Goal: Communication & Community: Answer question/provide support

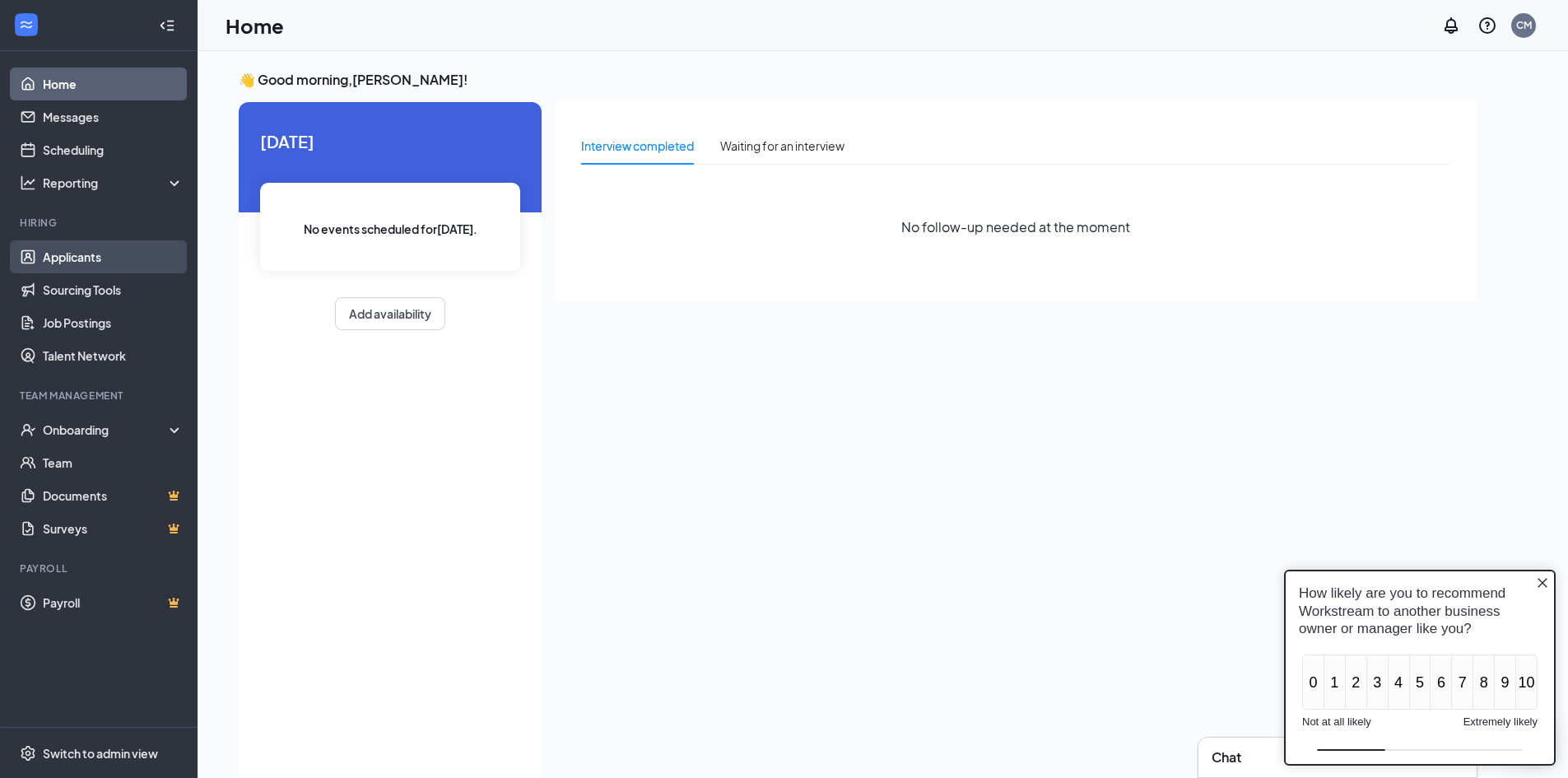
click at [78, 258] on link "Applicants" at bounding box center [114, 257] width 141 height 33
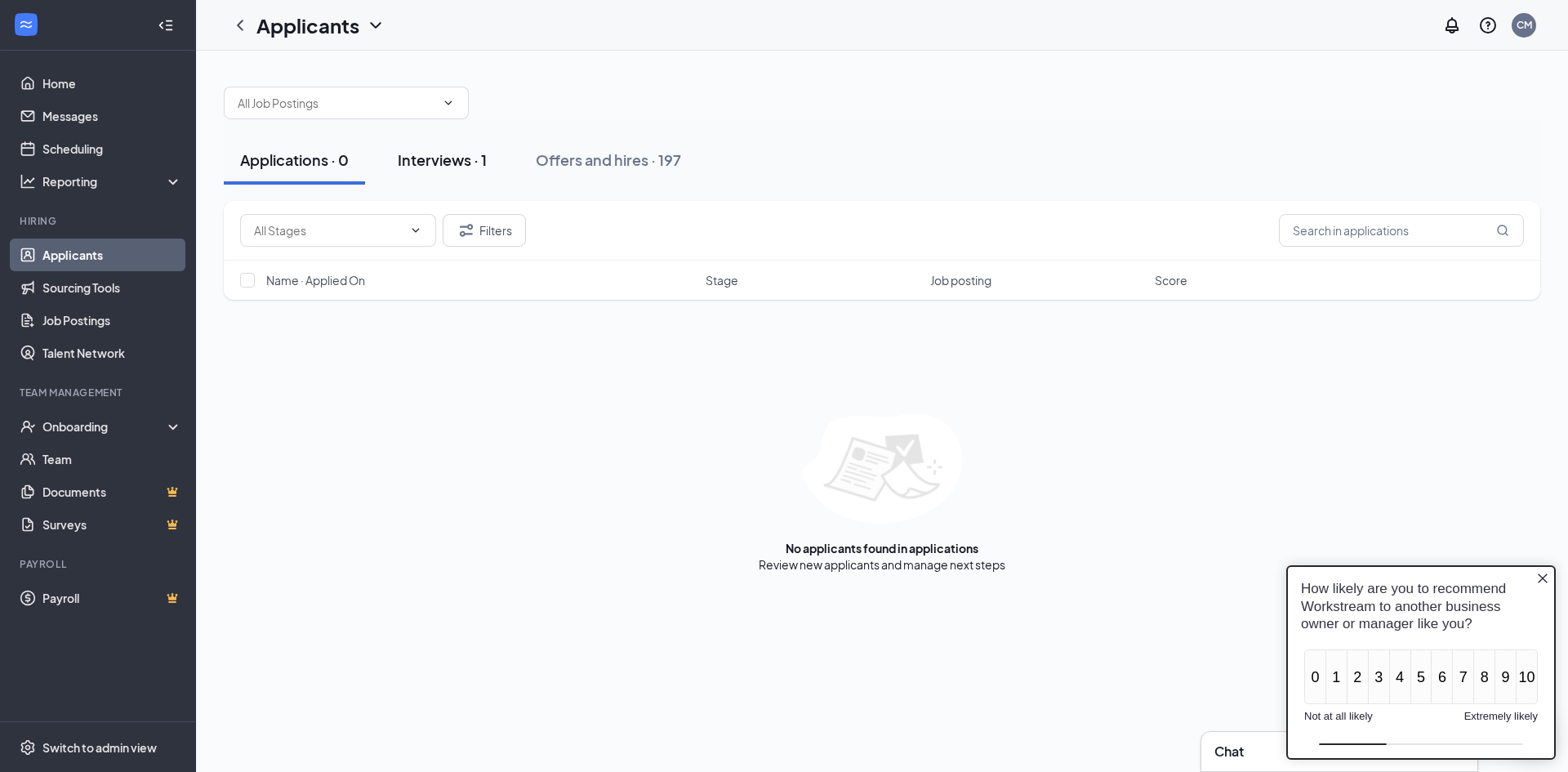
click at [486, 156] on div "Interviews · 1" at bounding box center [442, 159] width 89 height 20
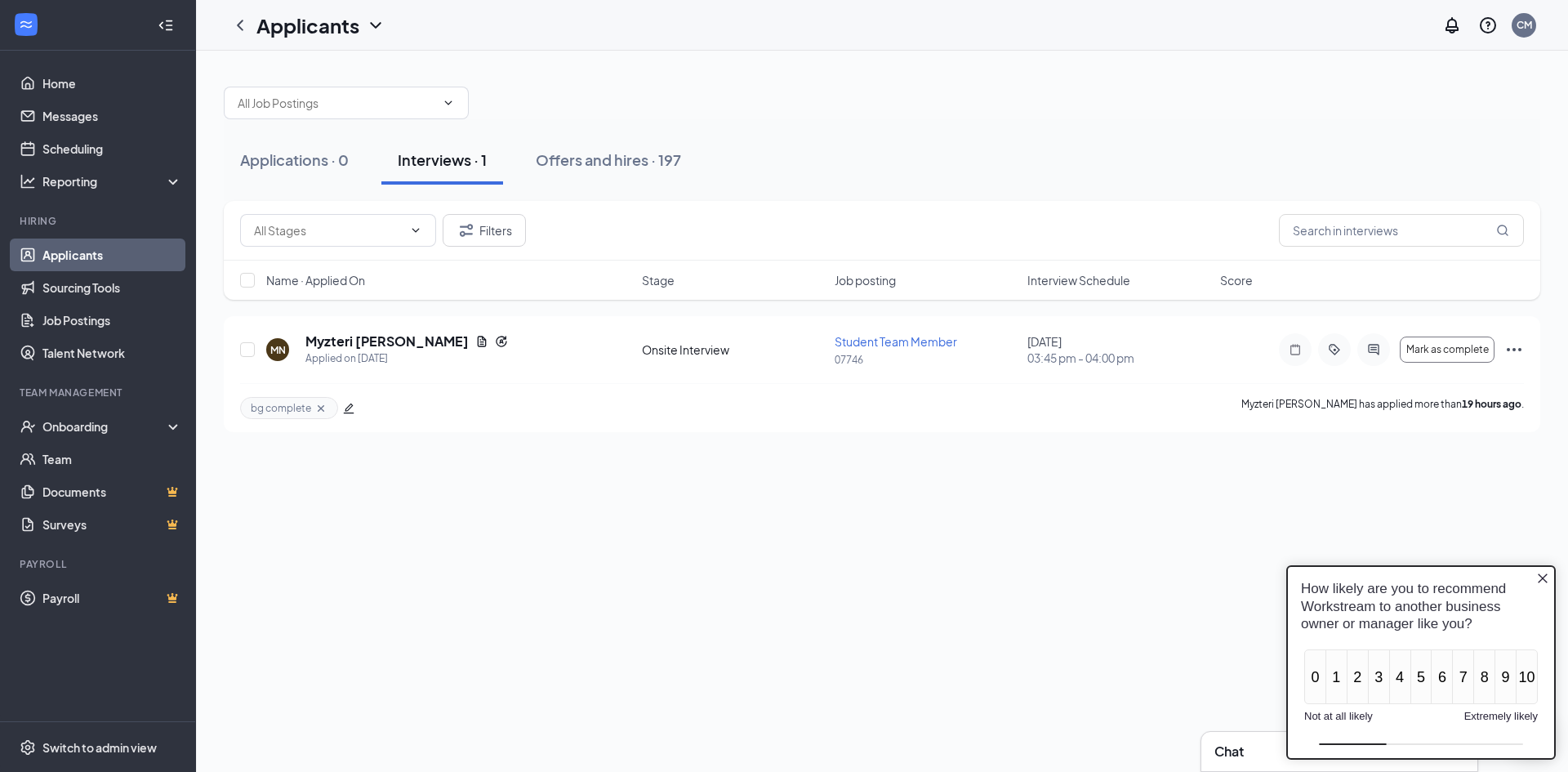
click at [1087, 508] on div "Applications · 0 Interviews · 1 Offers and hires · 197 Filters Name · Applied O…" at bounding box center [882, 411] width 1372 height 721
click at [1517, 349] on icon "Ellipses" at bounding box center [1513, 350] width 20 height 20
click at [405, 470] on div "Applications · 0 Interviews · 1 Offers and hires · 197 Filters Name · Applied O…" at bounding box center [882, 411] width 1372 height 721
click at [43, 124] on link "Messages" at bounding box center [113, 116] width 140 height 33
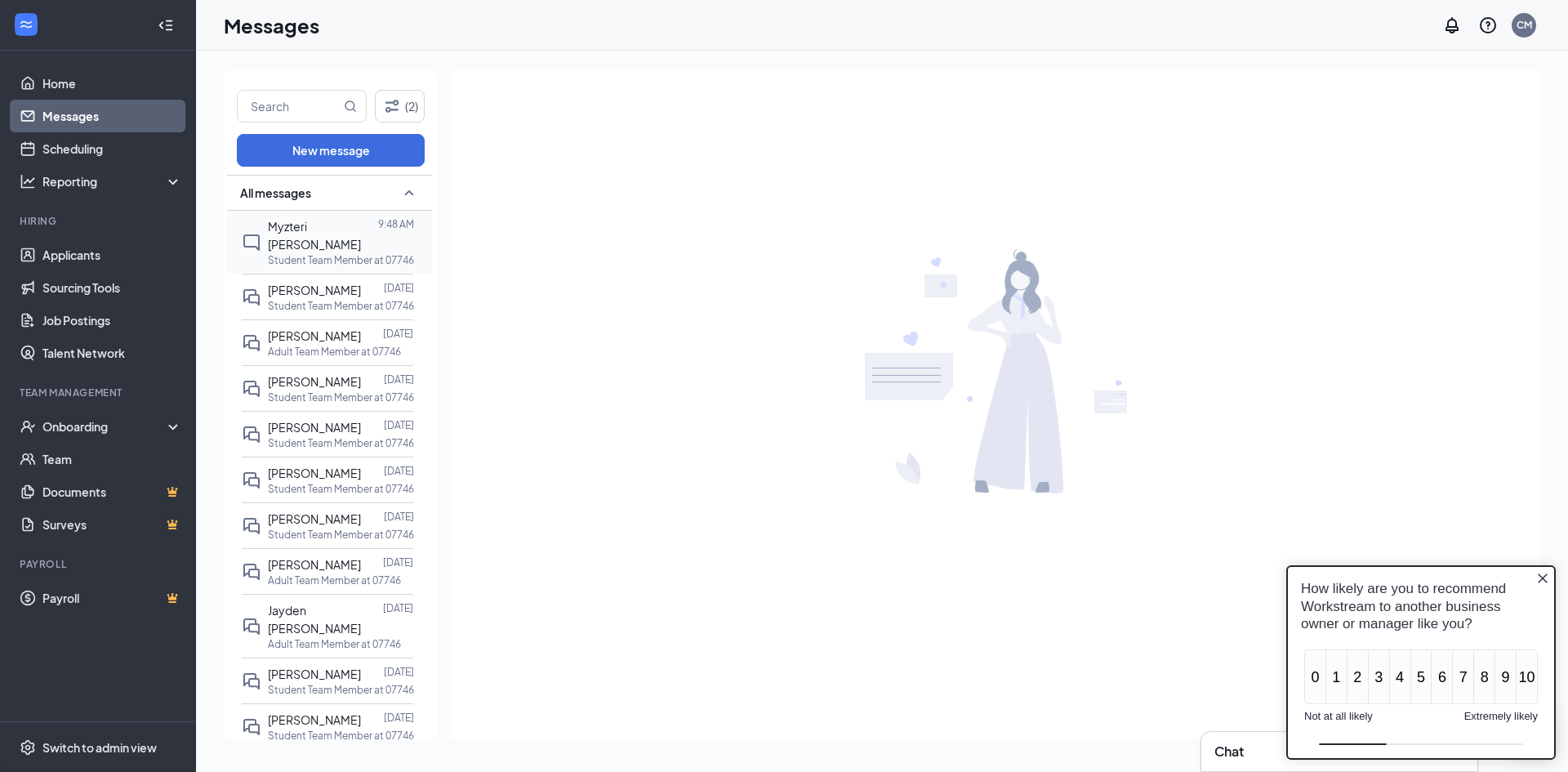
click at [315, 253] on p "Student Team Member at 07746" at bounding box center [341, 259] width 146 height 14
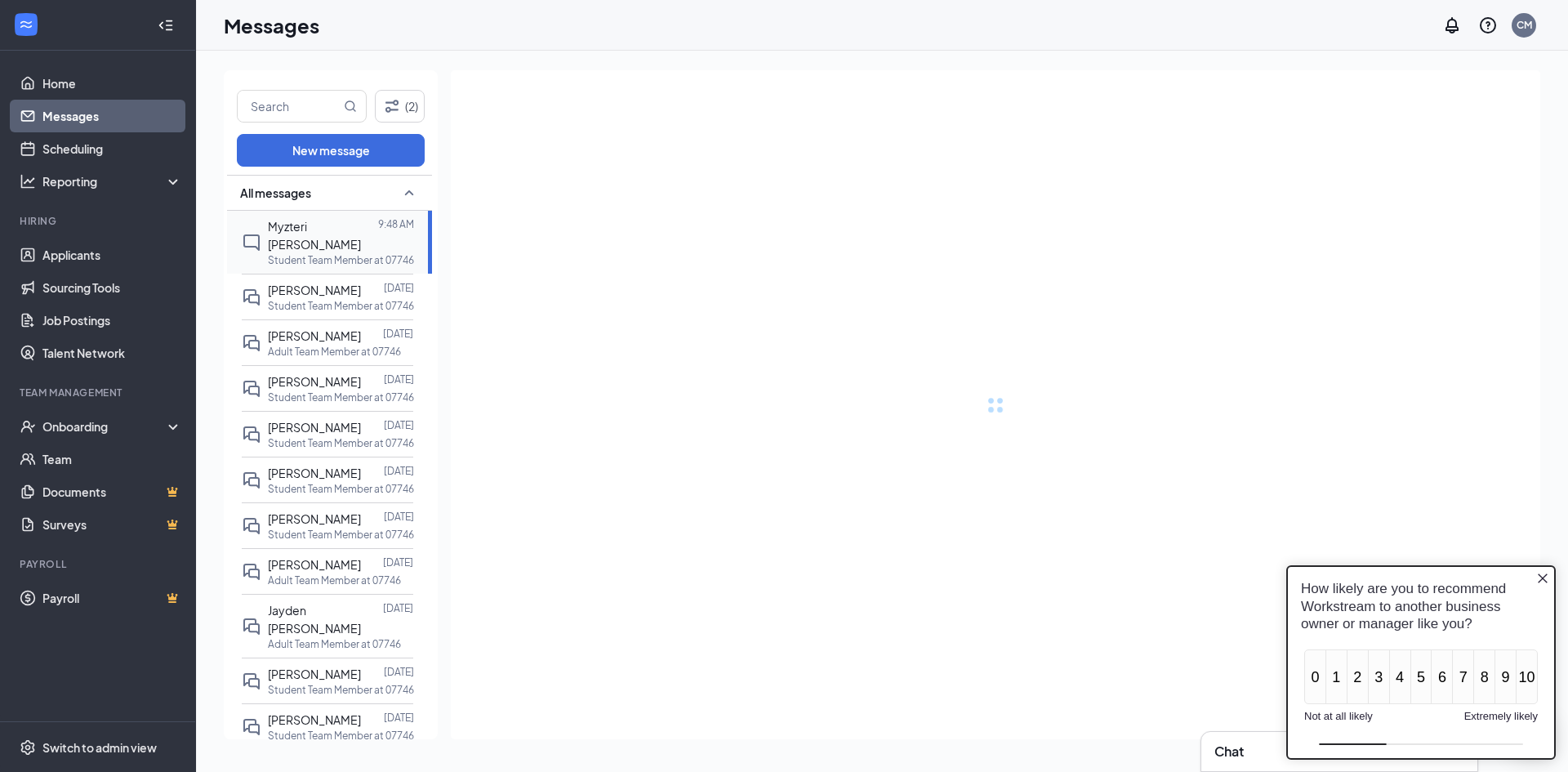
click at [329, 222] on span "Myzteri [PERSON_NAME]" at bounding box center [315, 236] width 93 height 33
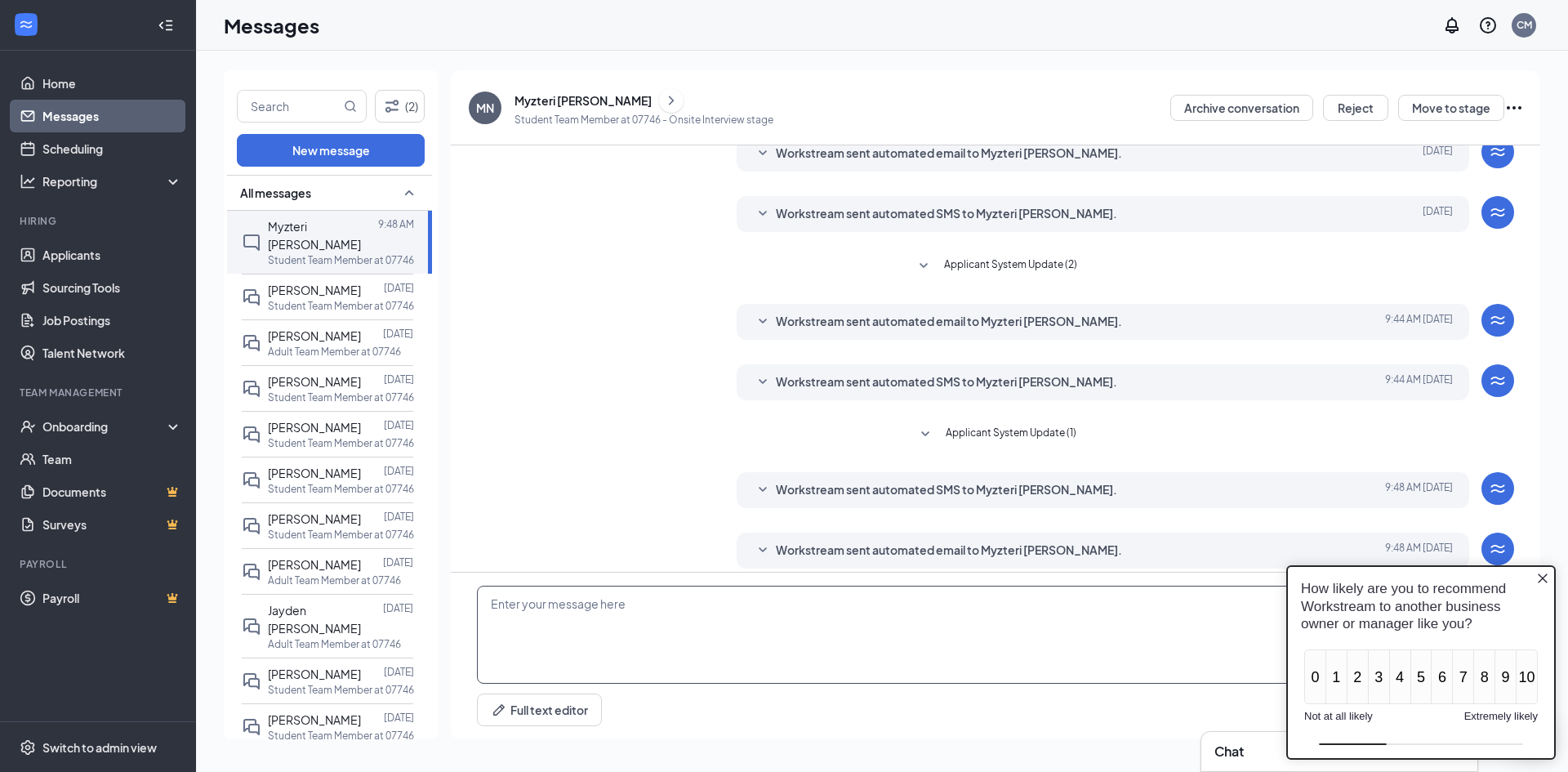
click at [788, 638] on textarea at bounding box center [995, 635] width 1037 height 98
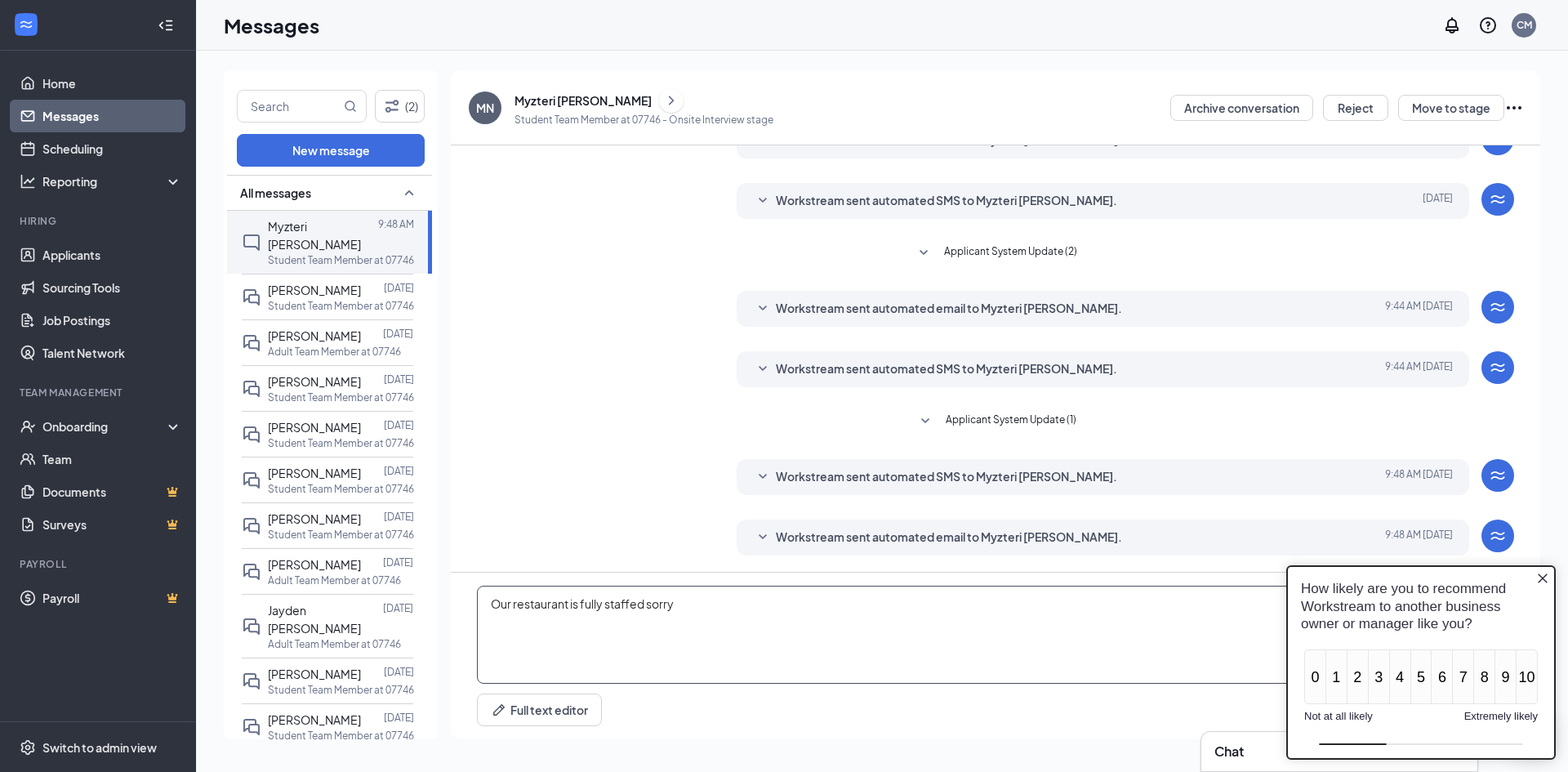
click at [711, 614] on textarea "Our restaurant is fully staffed sorry" at bounding box center [995, 635] width 1037 height 98
type textarea "Our restaurant is fully staffed sorry"
click at [1029, 699] on div "Full text editor Email SMS Send" at bounding box center [995, 710] width 1037 height 33
click at [1538, 579] on div "How likely are you to recommend Workstream to another business owner or manager…" at bounding box center [1420, 606] width 266 height 78
click at [1539, 578] on icon "Close button" at bounding box center [1543, 578] width 13 height 13
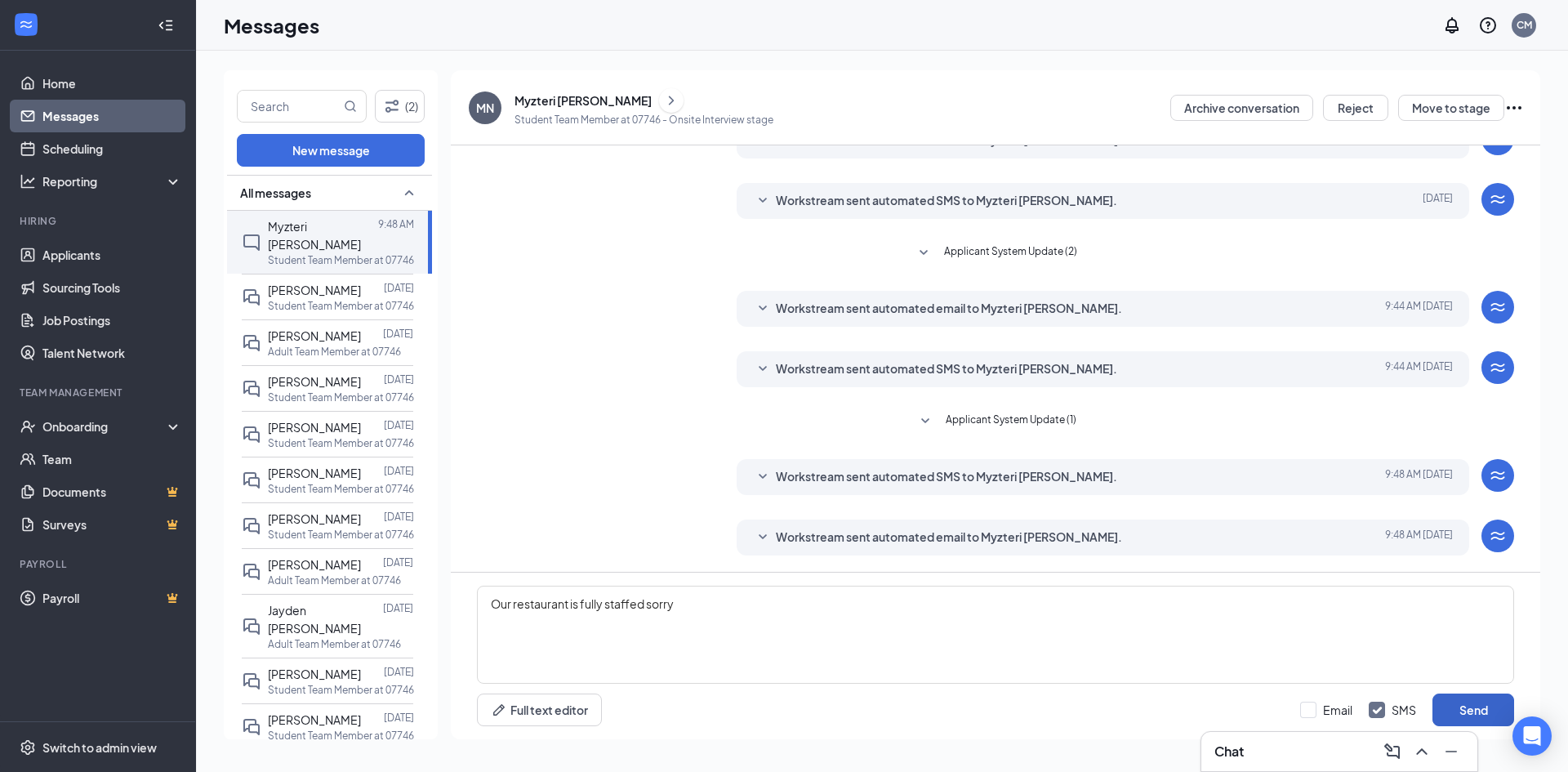
click at [1453, 706] on button "Send" at bounding box center [1473, 710] width 82 height 33
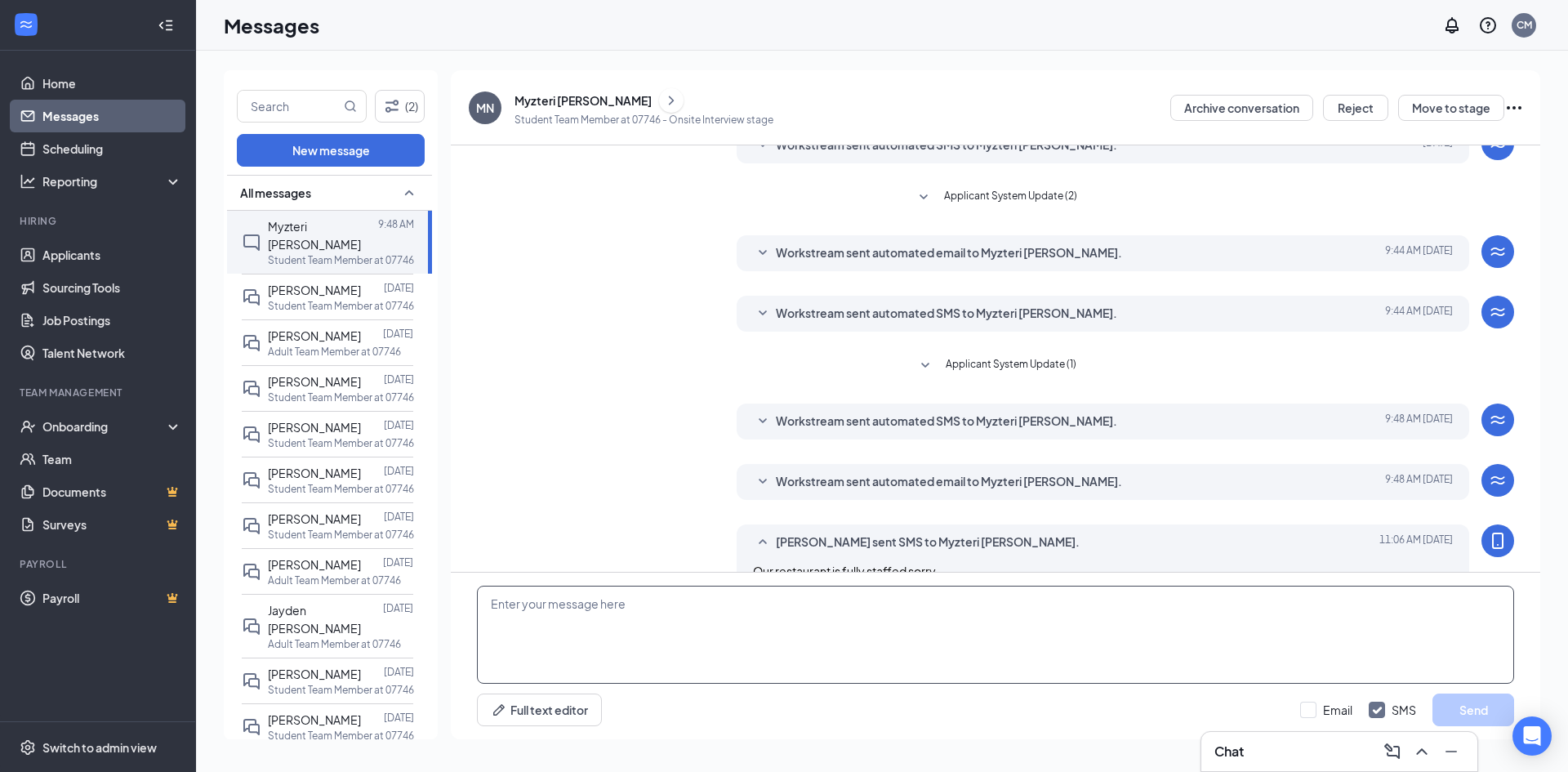
scroll to position [166, 0]
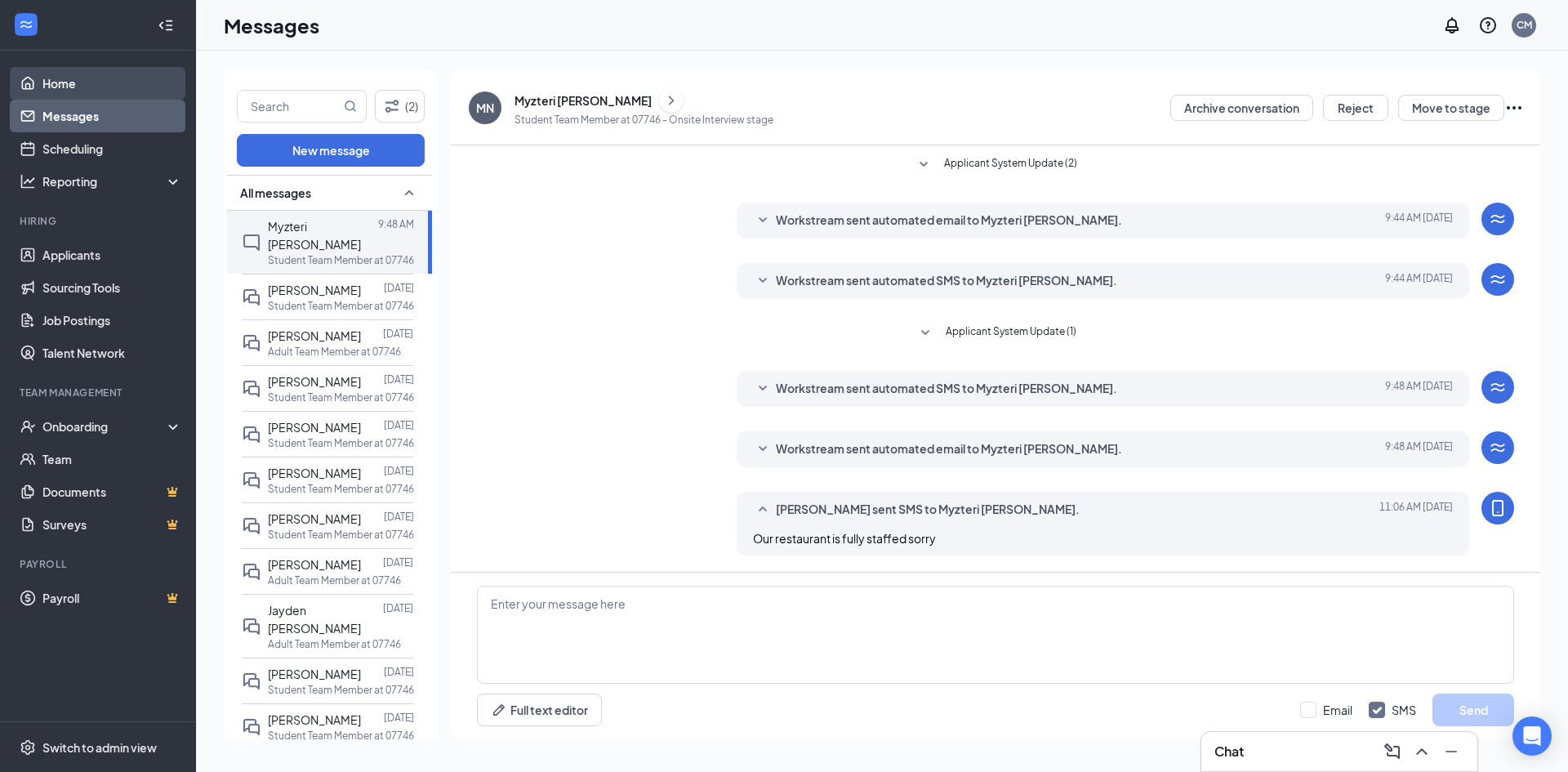
click at [59, 90] on link "Home" at bounding box center [113, 84] width 140 height 33
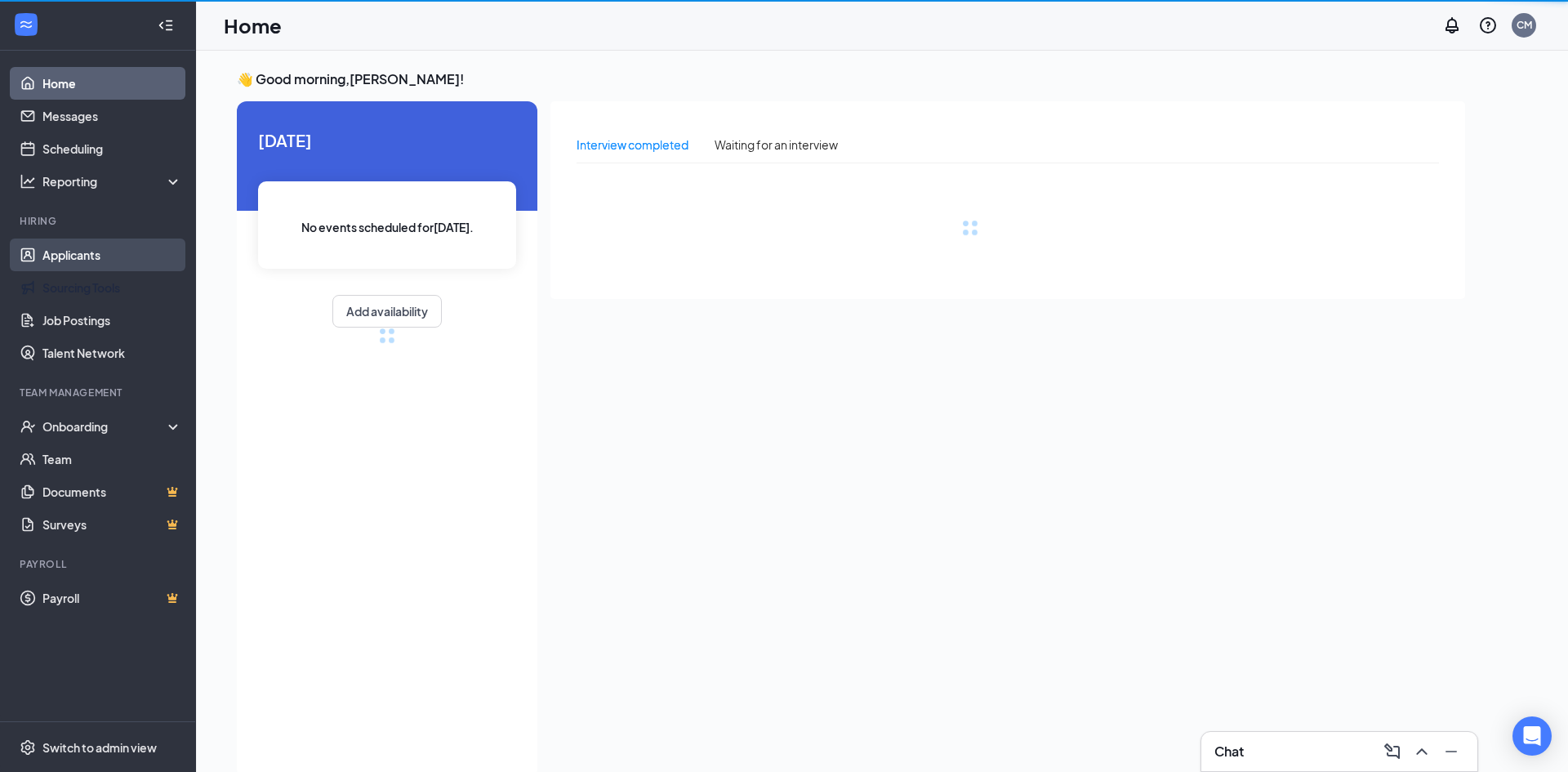
click at [78, 262] on link "Applicants" at bounding box center [113, 255] width 140 height 33
click at [77, 249] on link "Applicants" at bounding box center [113, 255] width 140 height 33
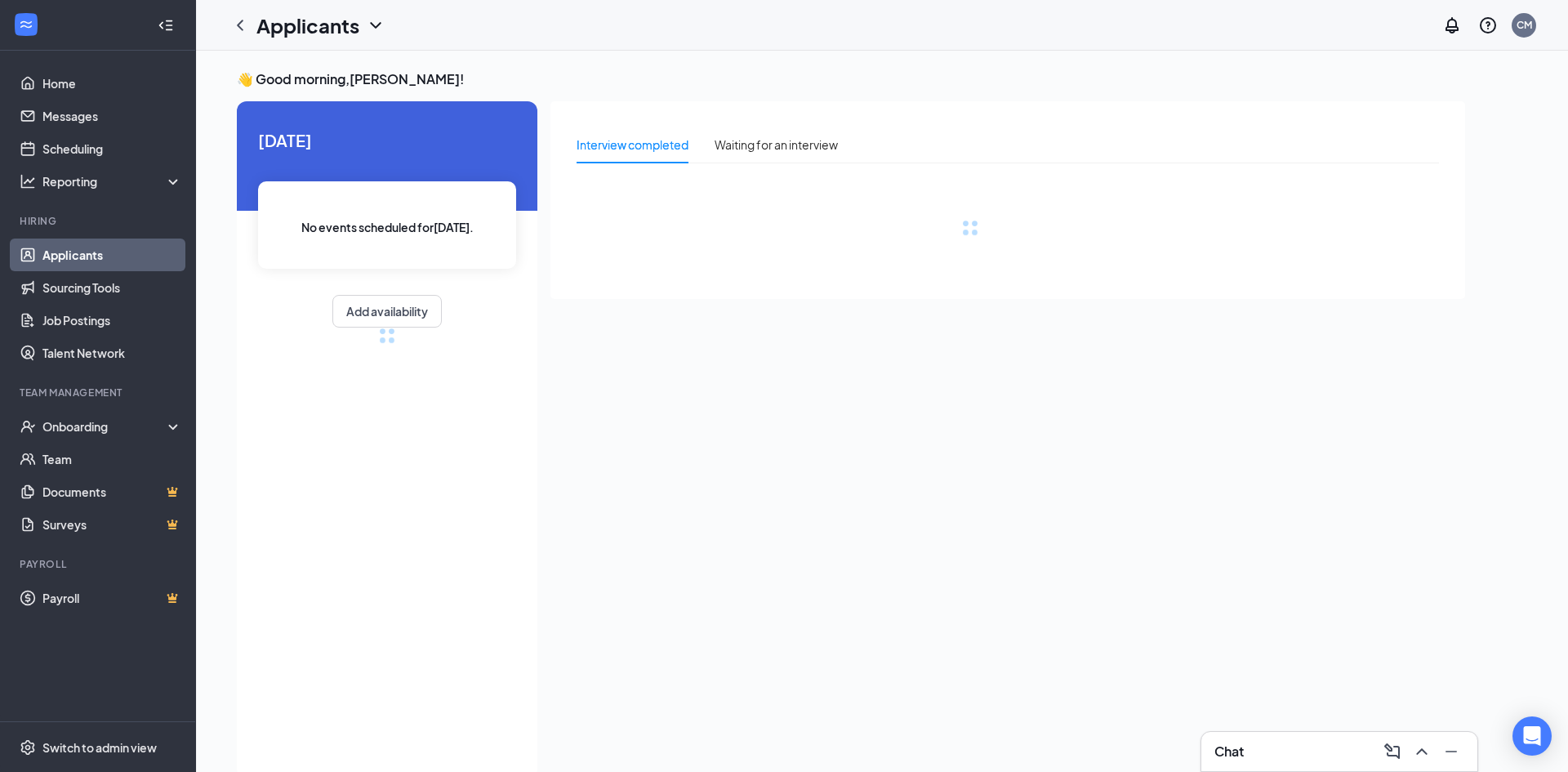
click at [85, 254] on link "Applicants" at bounding box center [113, 255] width 140 height 33
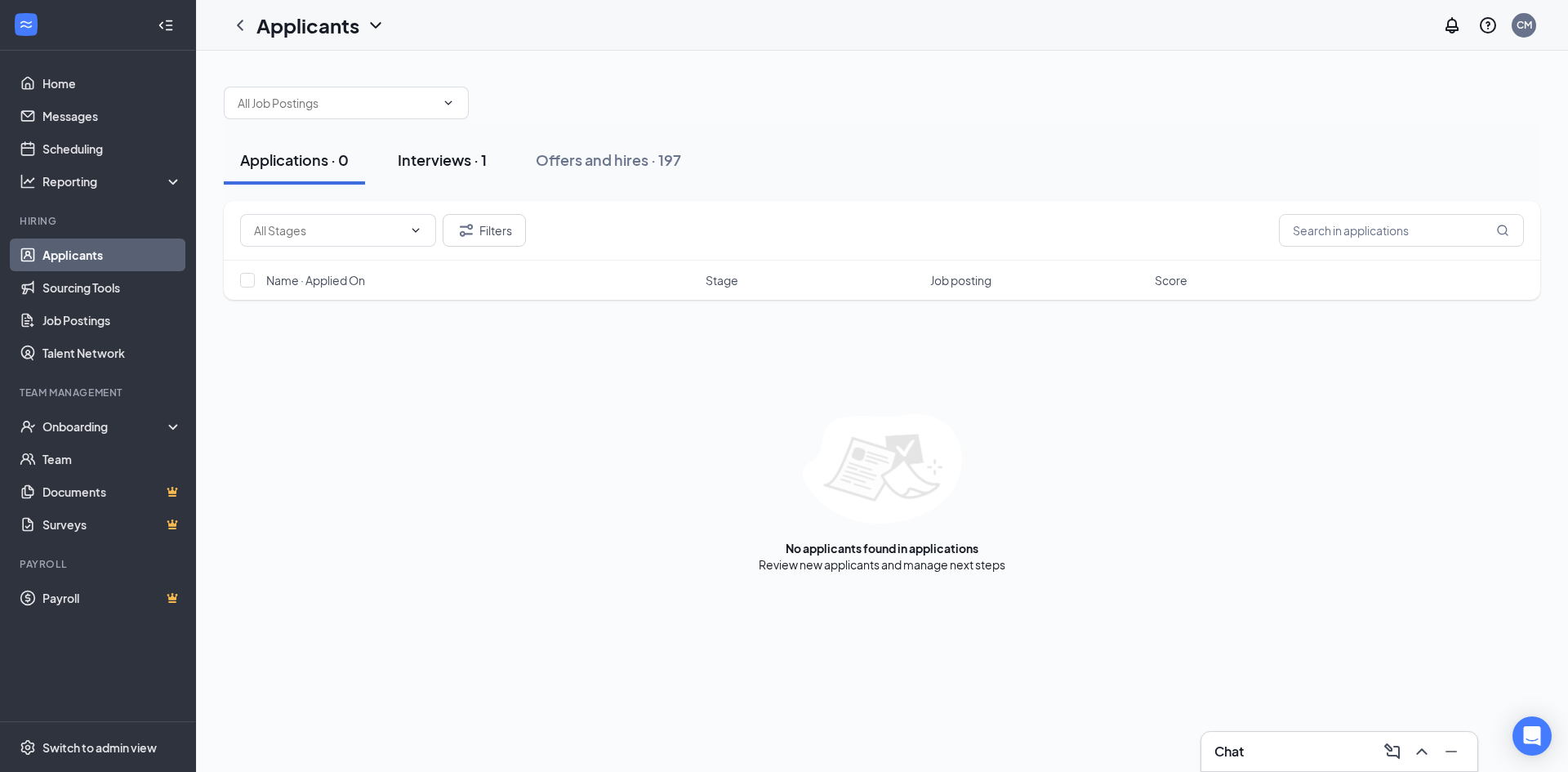
click at [437, 165] on div "Interviews · 1" at bounding box center [442, 159] width 89 height 20
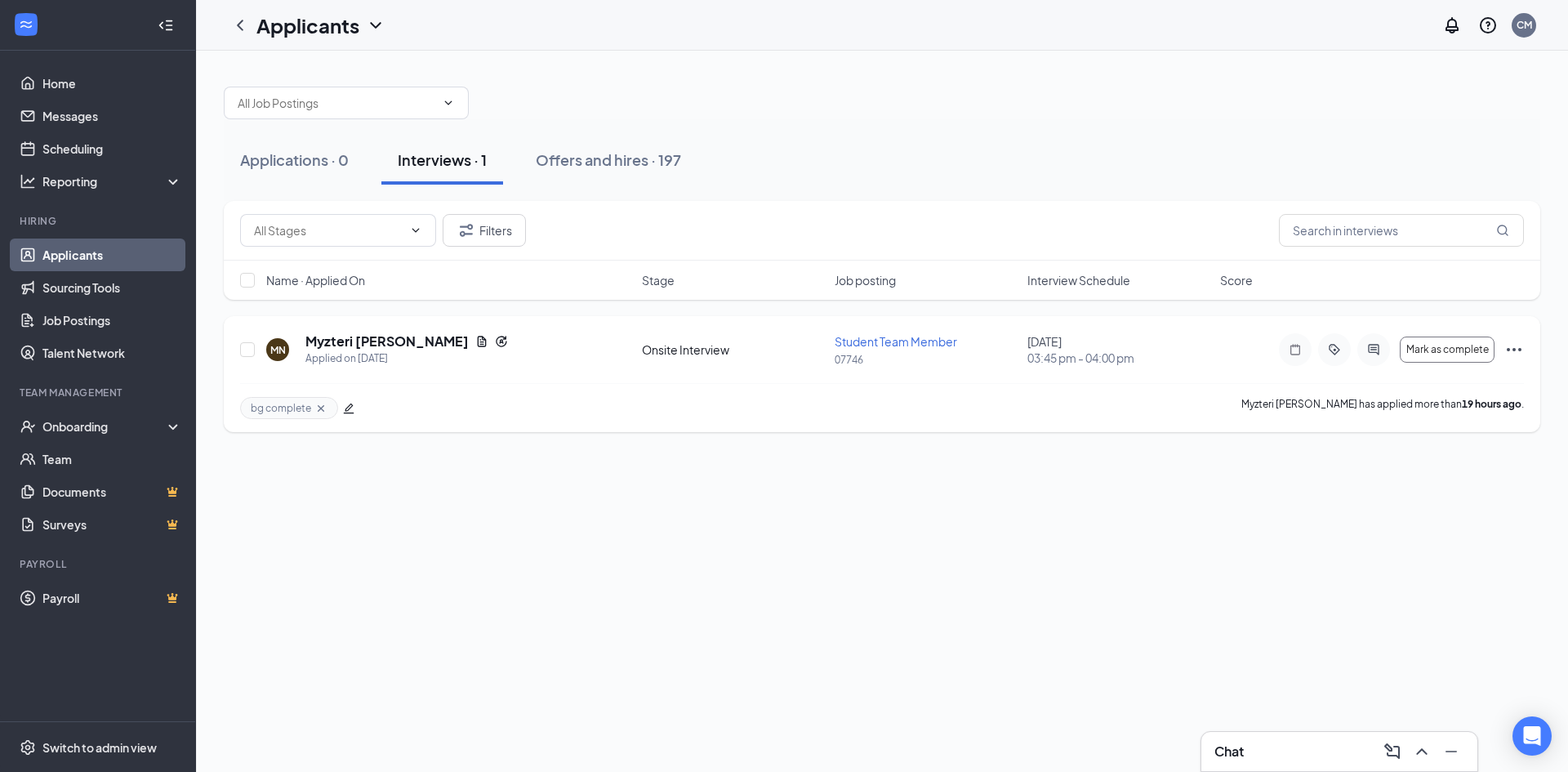
click at [1517, 348] on icon "Ellipses" at bounding box center [1513, 350] width 20 height 20
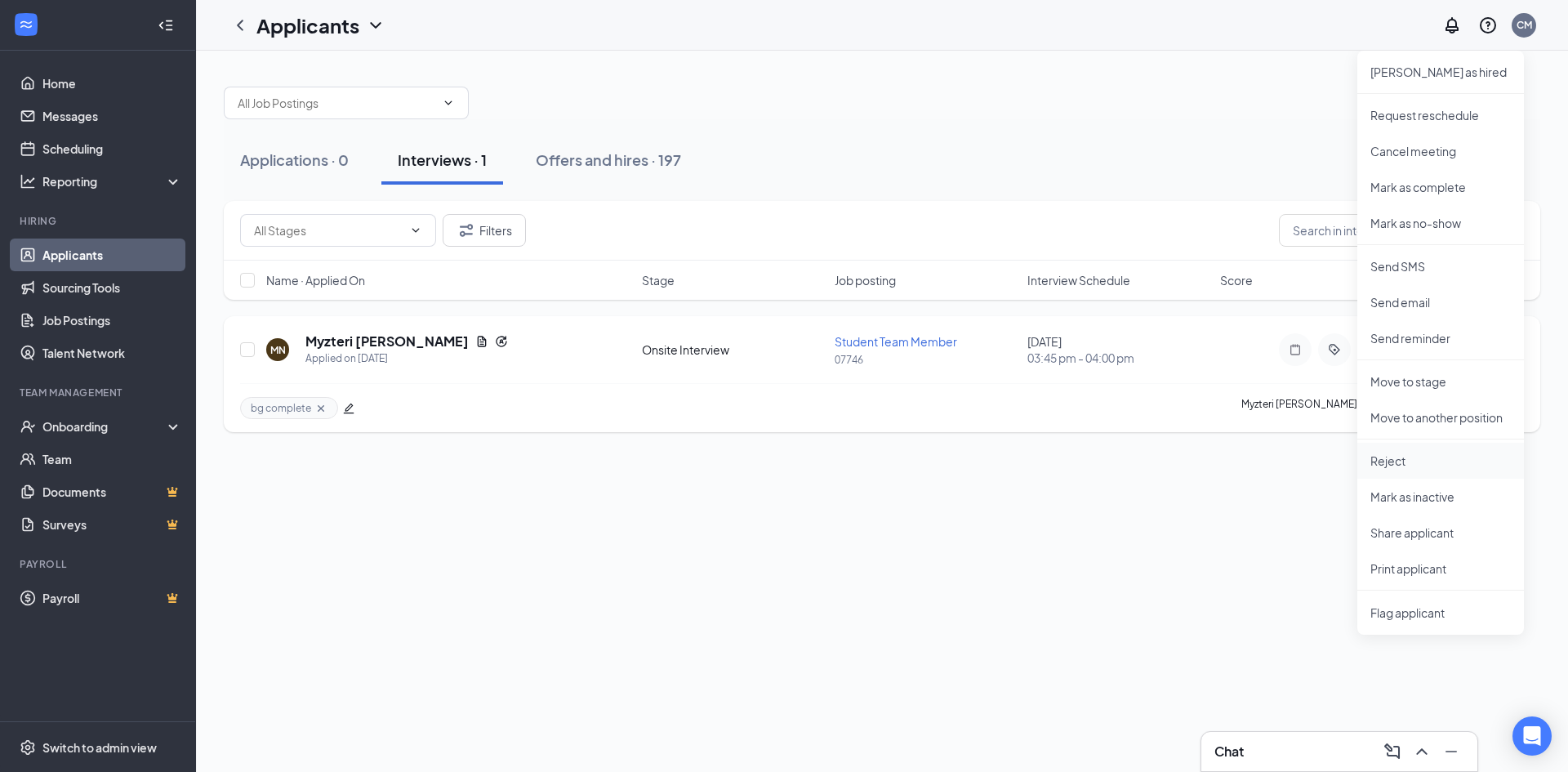
click at [1391, 461] on p "Reject" at bounding box center [1440, 461] width 140 height 16
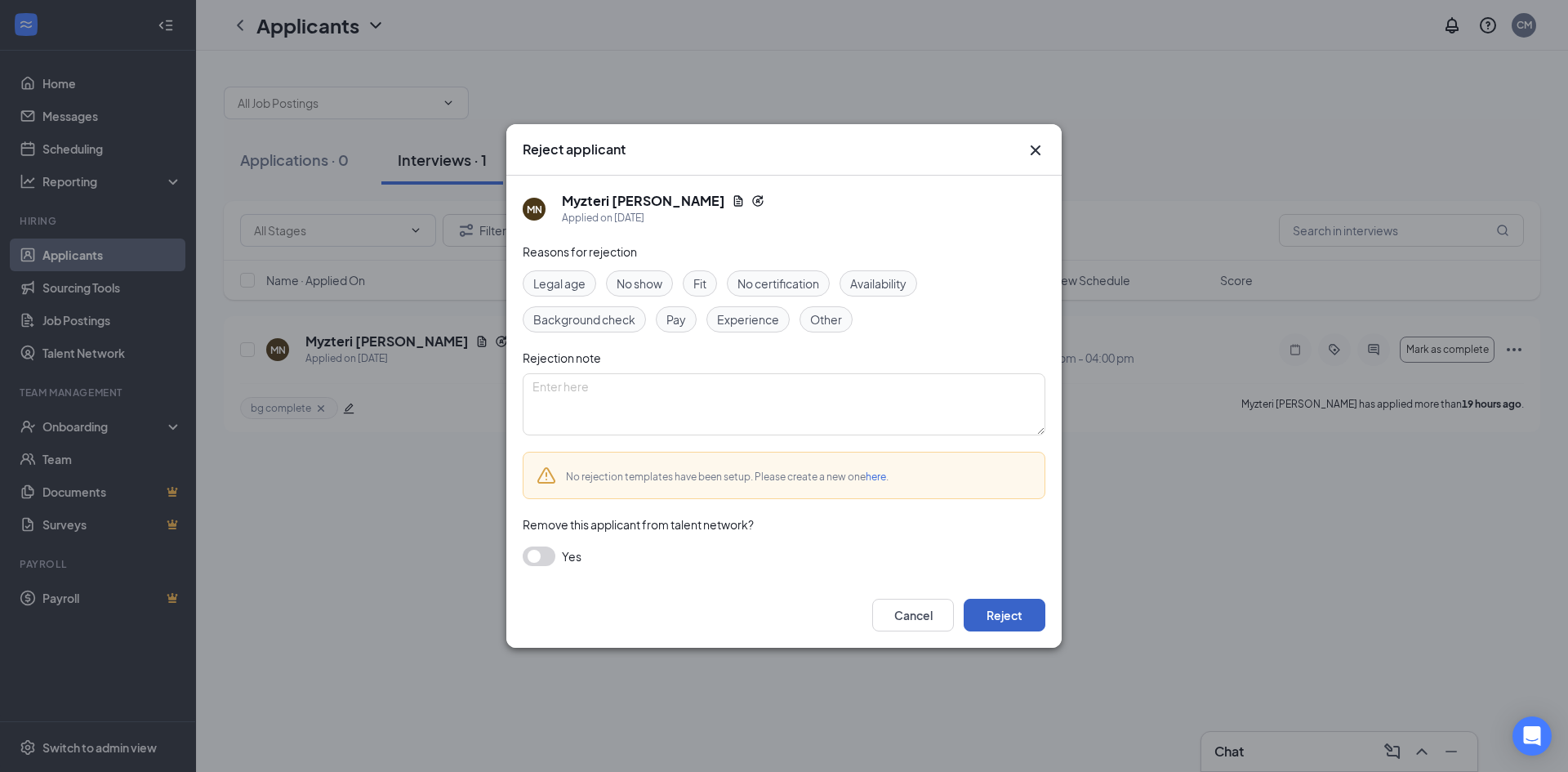
click at [1006, 617] on button "Reject" at bounding box center [1004, 615] width 82 height 33
